Goal: Navigation & Orientation: Find specific page/section

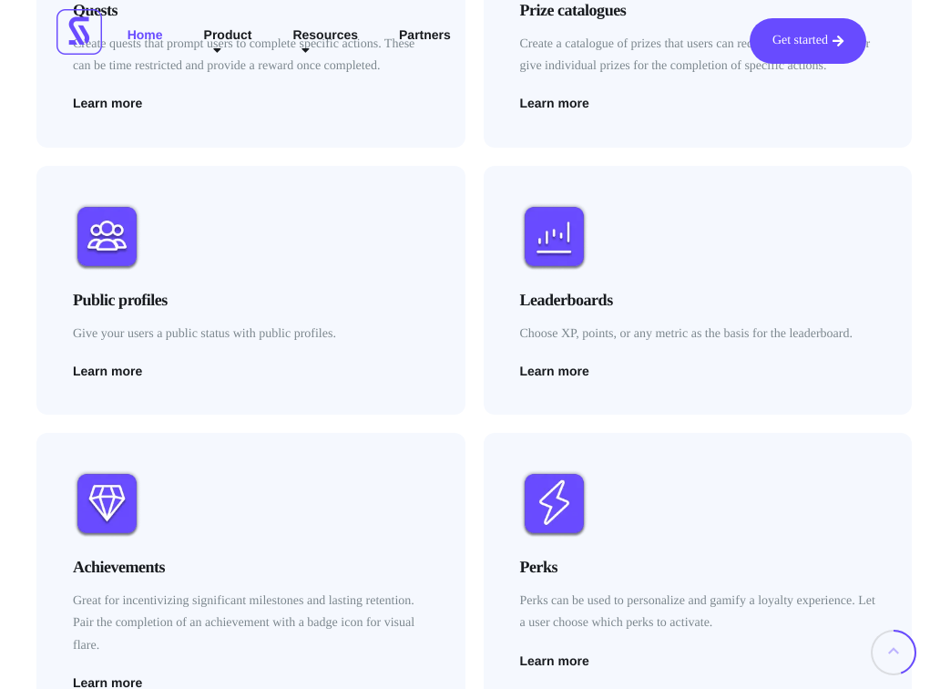
scroll to position [2470, 0]
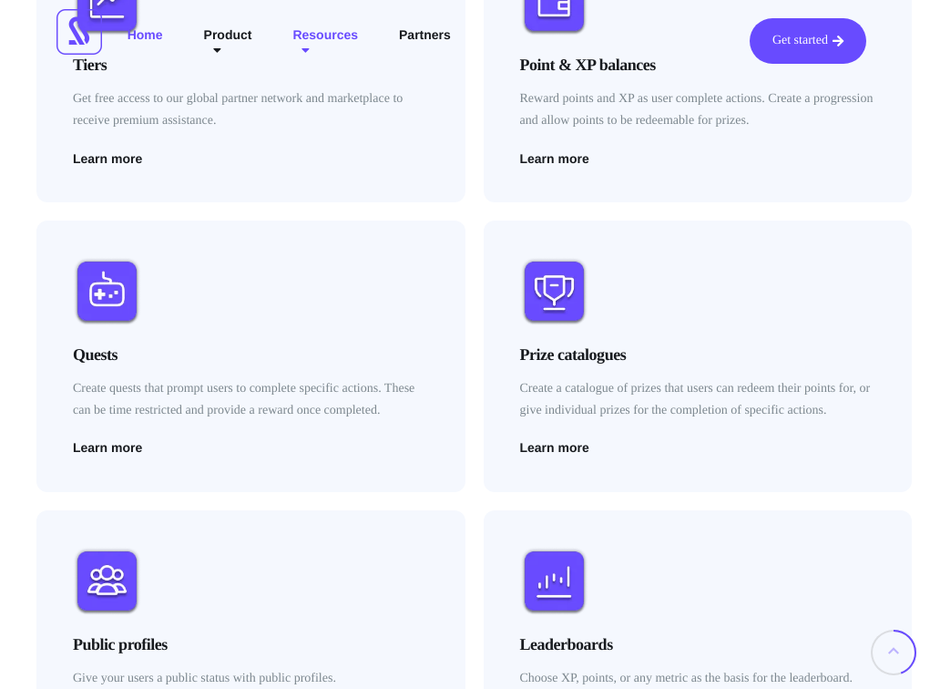
click at [364, 31] on link "Resources" at bounding box center [325, 41] width 93 height 46
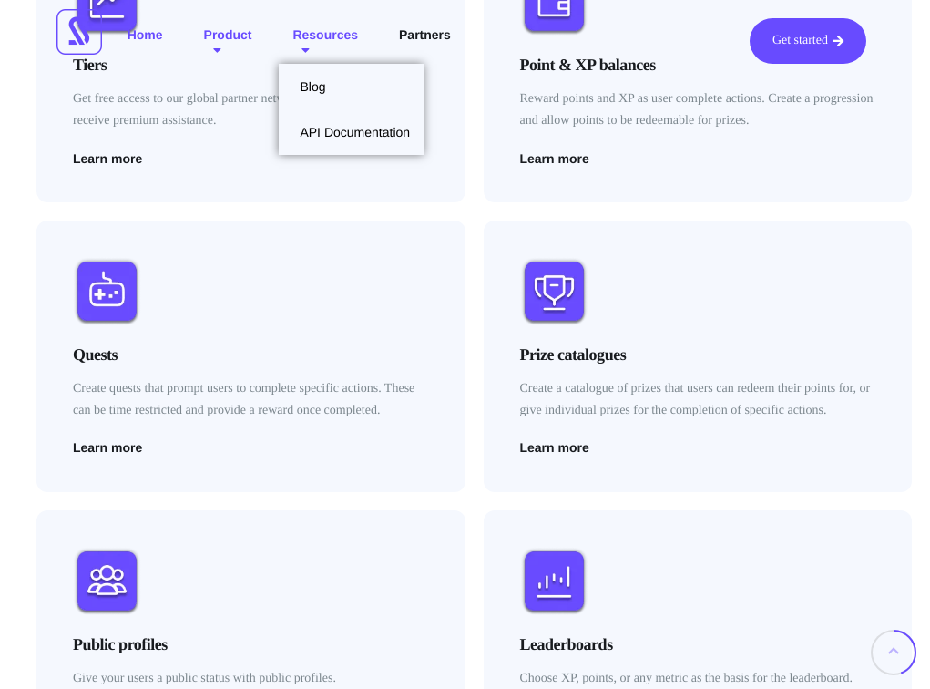
click at [240, 31] on link "Product" at bounding box center [228, 41] width 76 height 46
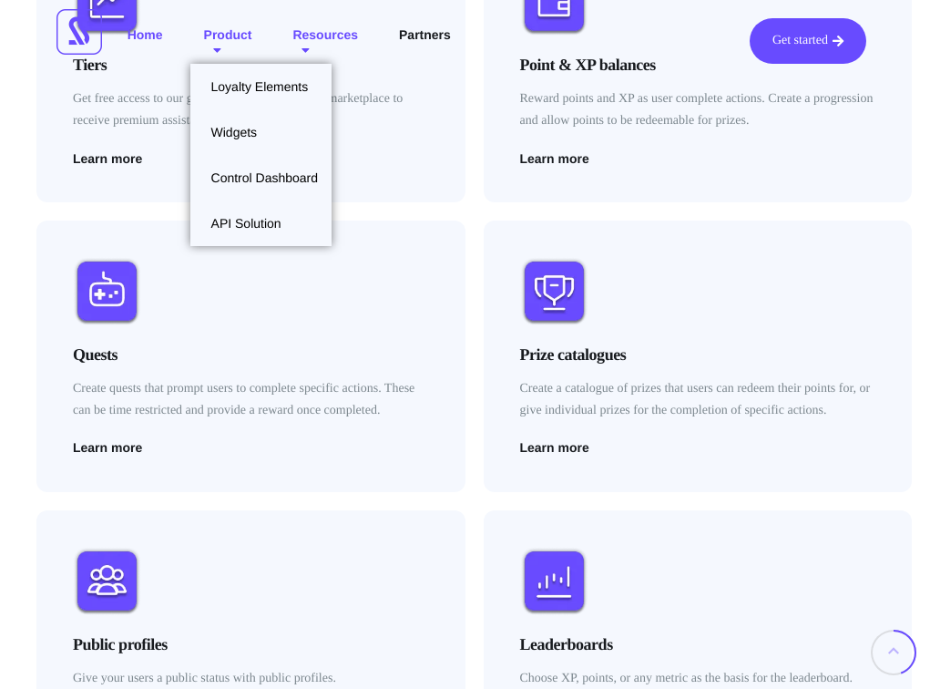
click at [364, 31] on link "Resources" at bounding box center [325, 41] width 93 height 46
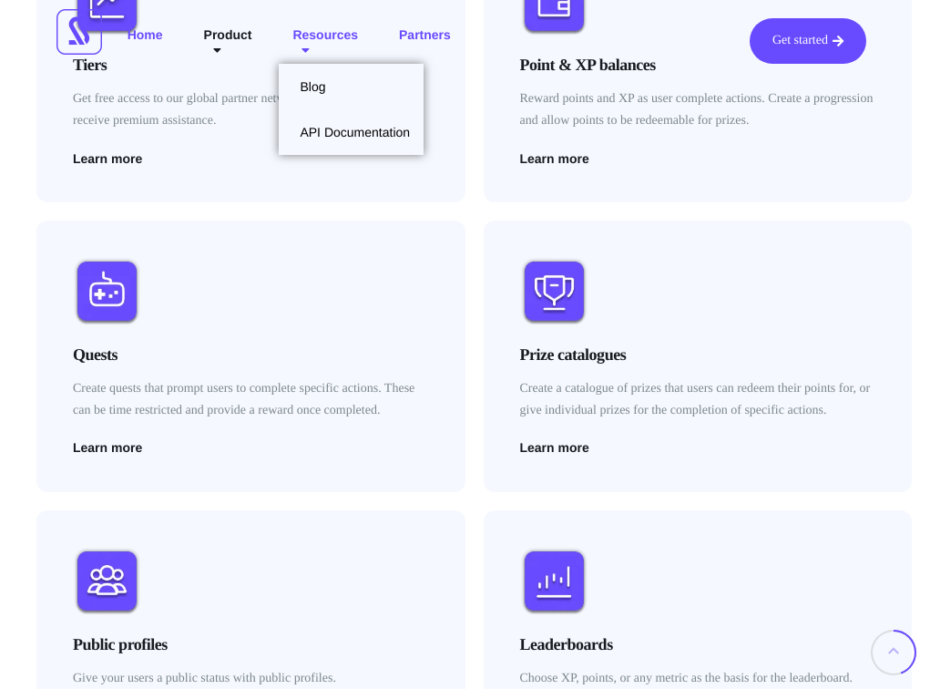
click at [461, 31] on link "Partners" at bounding box center [424, 41] width 79 height 46
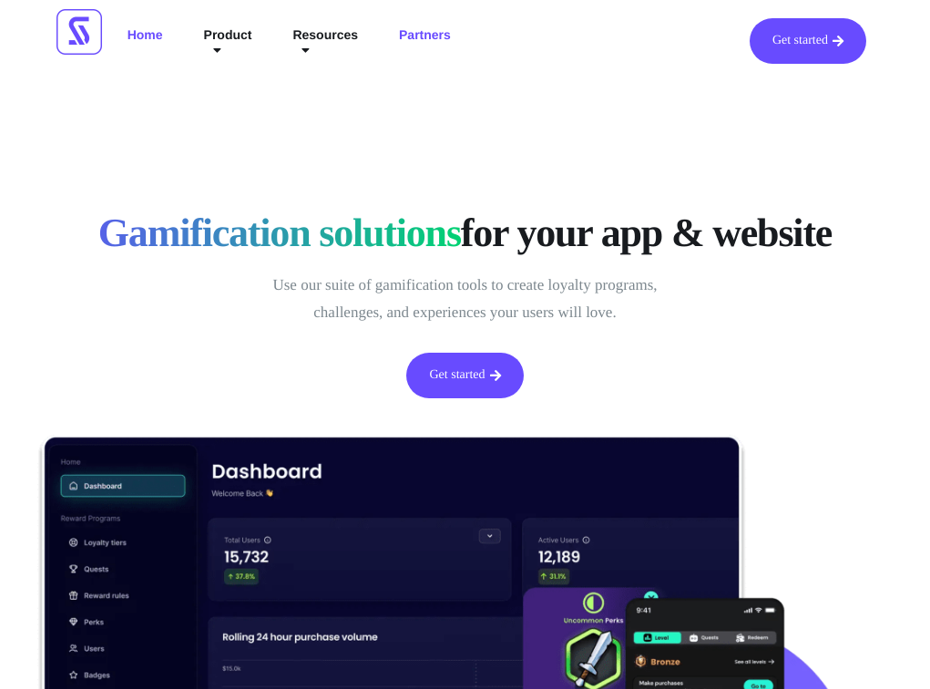
click at [465, 39] on link "Partners" at bounding box center [424, 41] width 79 height 46
click at [472, 9] on div "Get started Home Product Loyalty Elements Widgets Control Dashboard API Solutio…" at bounding box center [465, 41] width 821 height 82
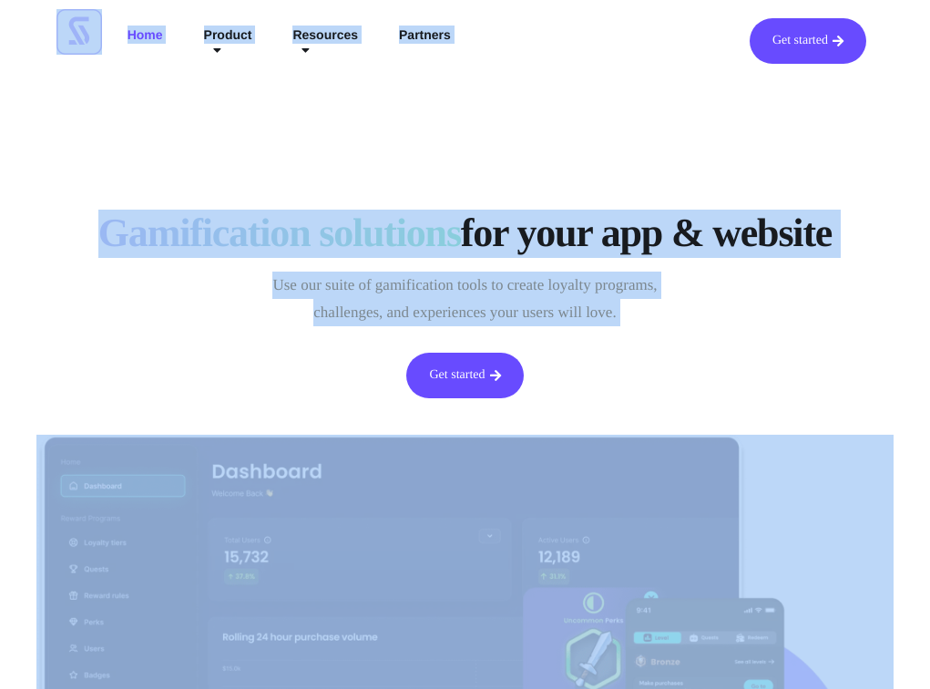
click at [472, 9] on div "Get started Home Product Loyalty Elements Widgets Control Dashboard API Solutio…" at bounding box center [465, 41] width 821 height 82
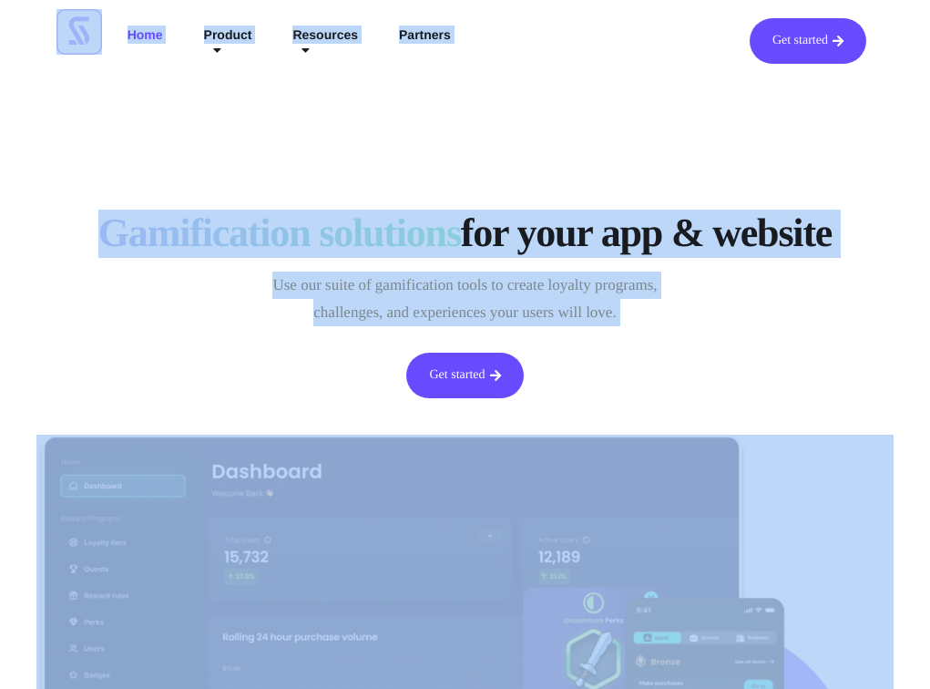
click at [472, 9] on div "Get started Home Product Loyalty Elements Widgets Control Dashboard API Solutio…" at bounding box center [465, 41] width 821 height 82
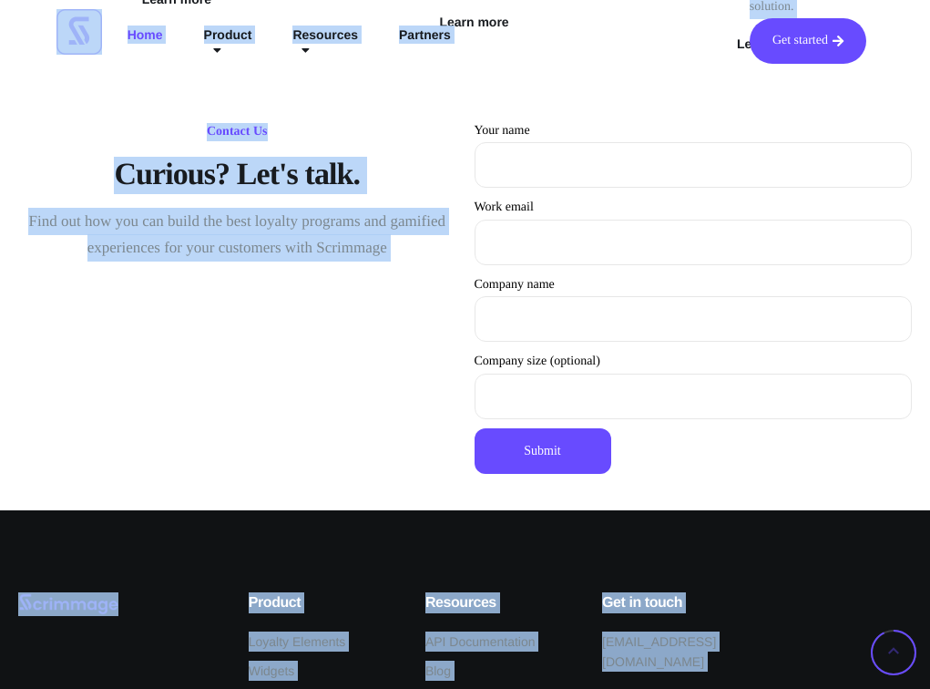
scroll to position [5509, 0]
